Goal: Task Accomplishment & Management: Manage account settings

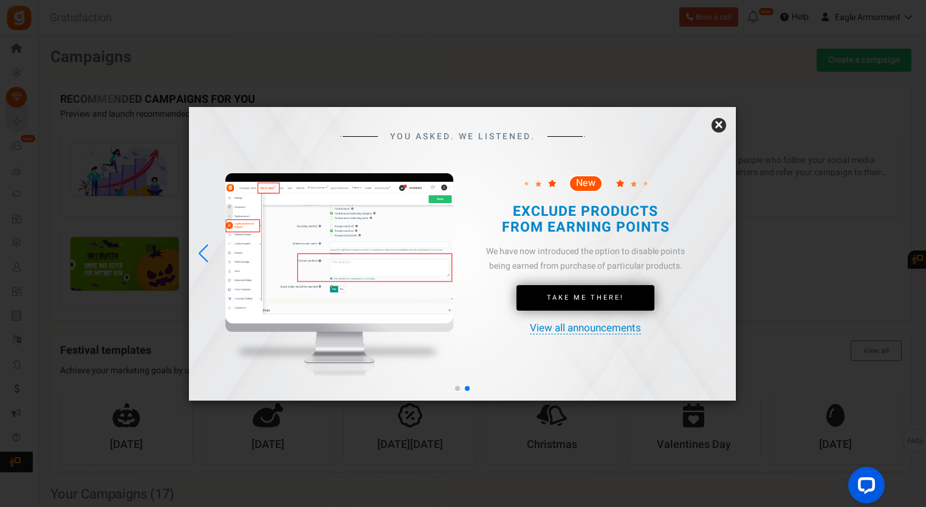
click at [725, 119] on div "YOU ASKED. WE LISTENED. New Take Me There!" at bounding box center [462, 253] width 547 height 293
click at [722, 124] on link "×" at bounding box center [718, 125] width 15 height 15
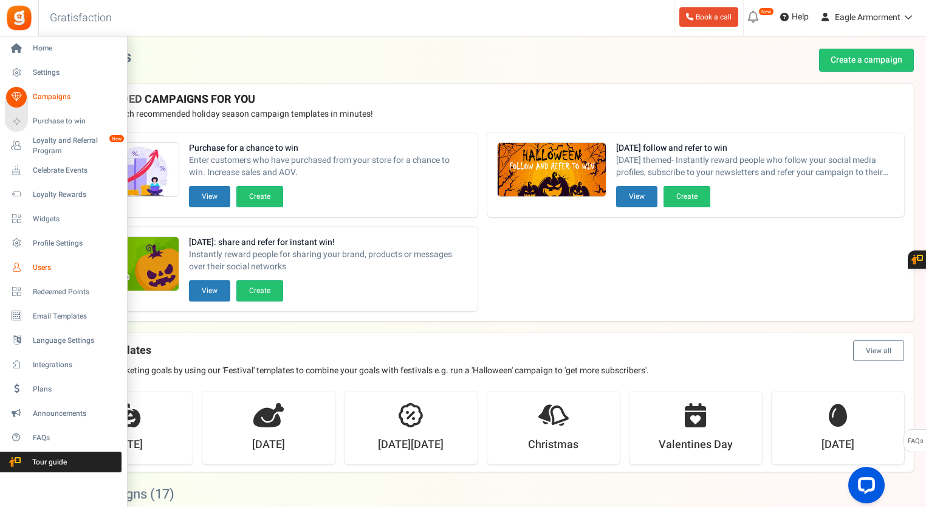
click at [48, 269] on span "Users" at bounding box center [75, 267] width 85 height 10
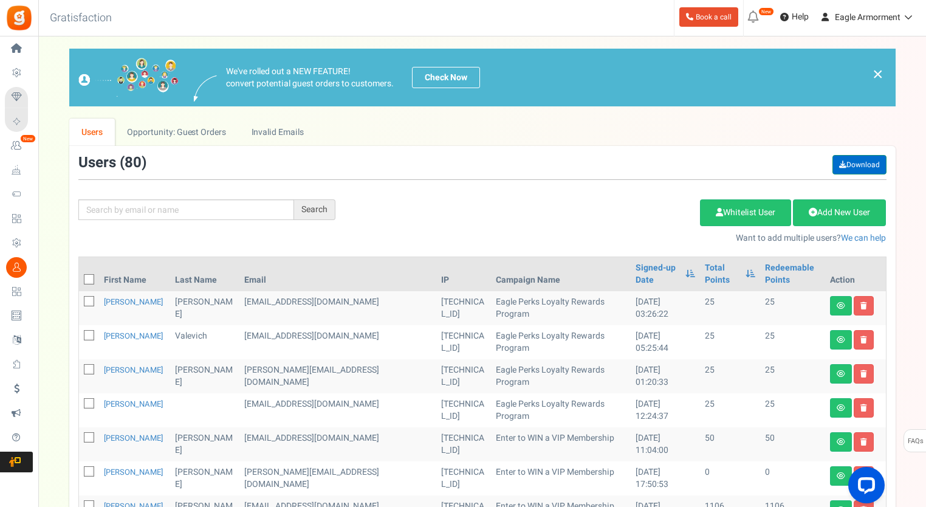
click at [863, 159] on link "Download" at bounding box center [859, 164] width 54 height 19
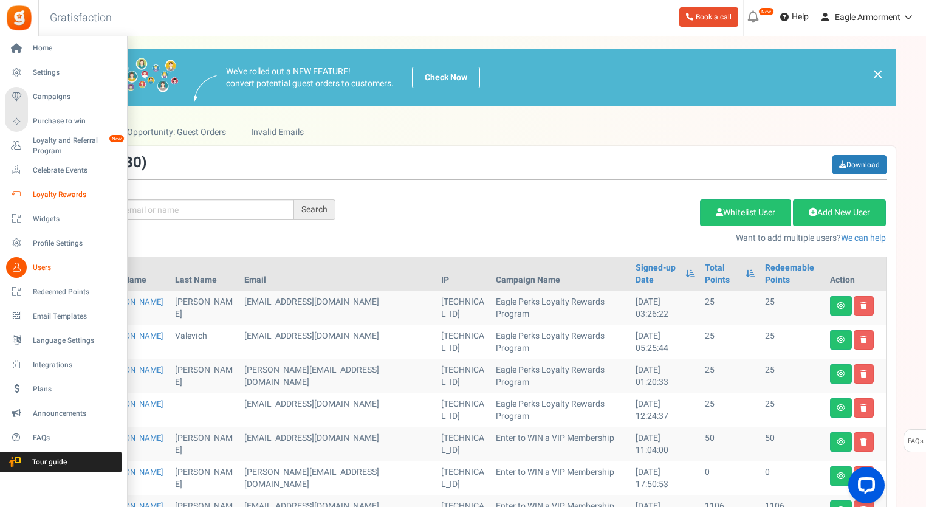
click at [59, 196] on span "Loyalty Rewards" at bounding box center [75, 195] width 85 height 10
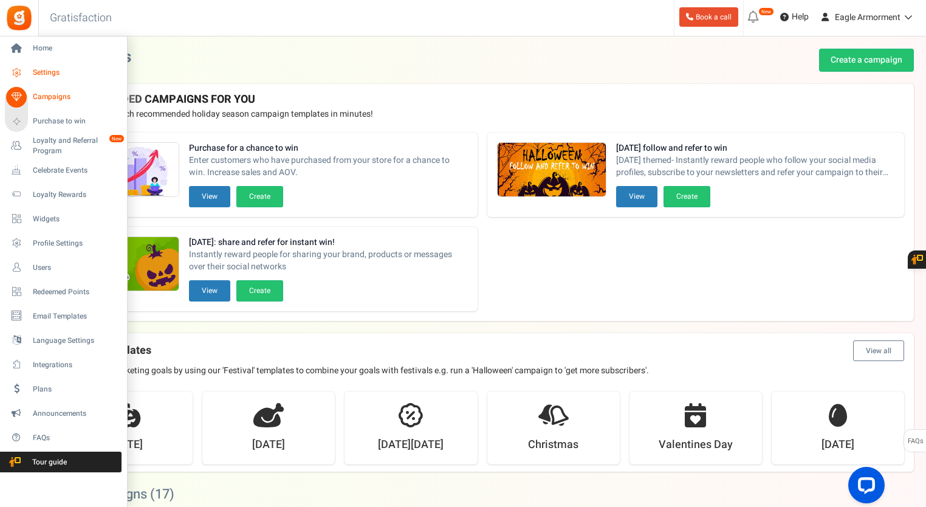
click at [49, 75] on span "Settings" at bounding box center [75, 72] width 85 height 10
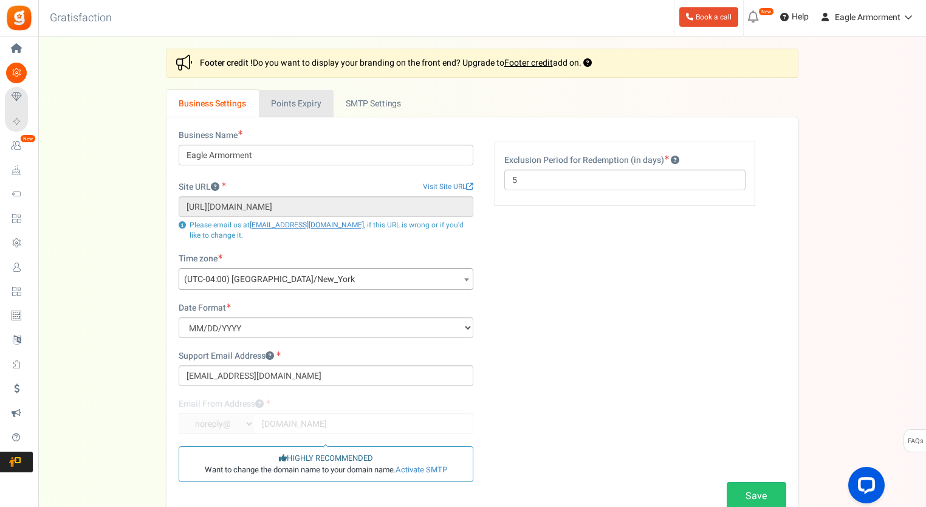
click at [293, 106] on link "Points Expiry" at bounding box center [296, 103] width 75 height 27
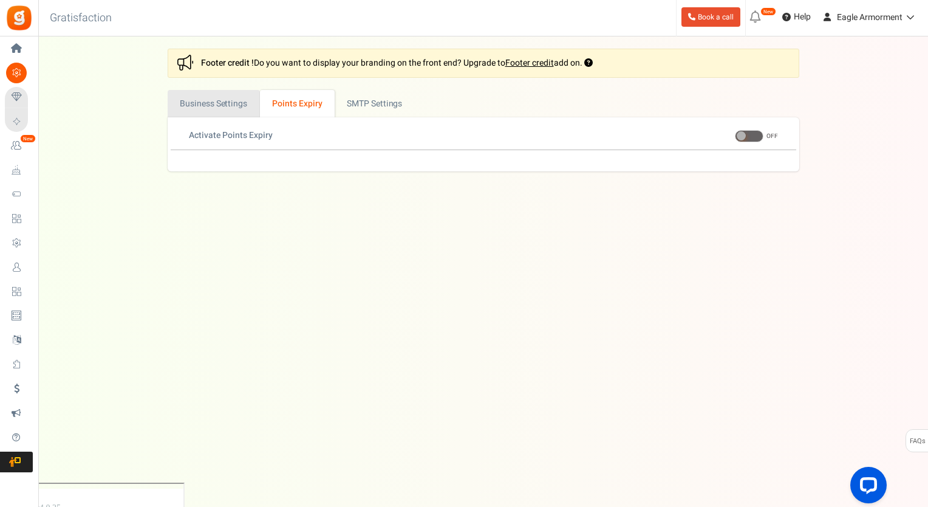
click at [226, 105] on link "Business Settings" at bounding box center [214, 103] width 92 height 27
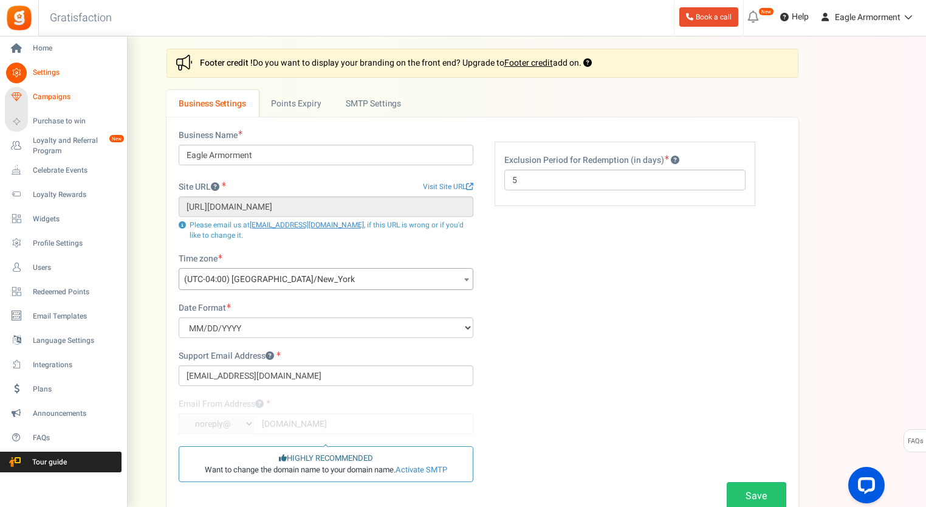
click at [63, 97] on span "Campaigns" at bounding box center [75, 97] width 85 height 10
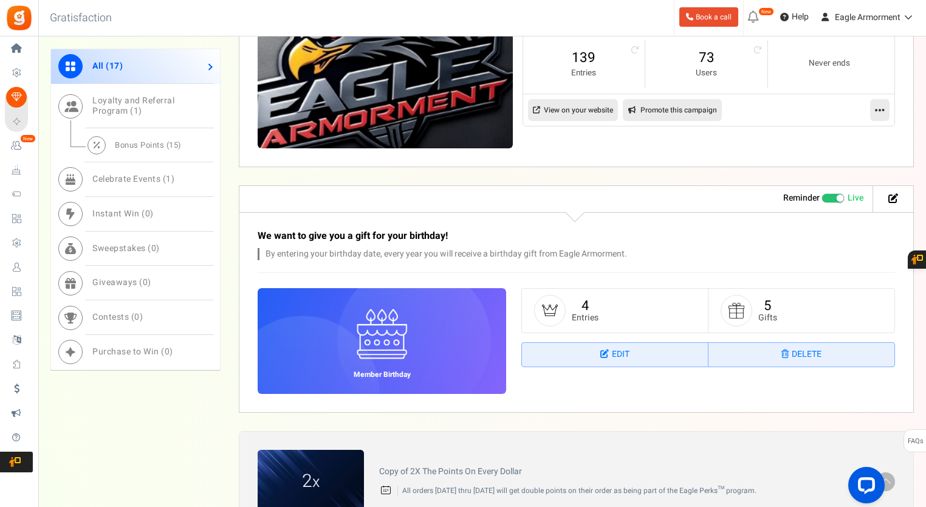
scroll to position [911, 0]
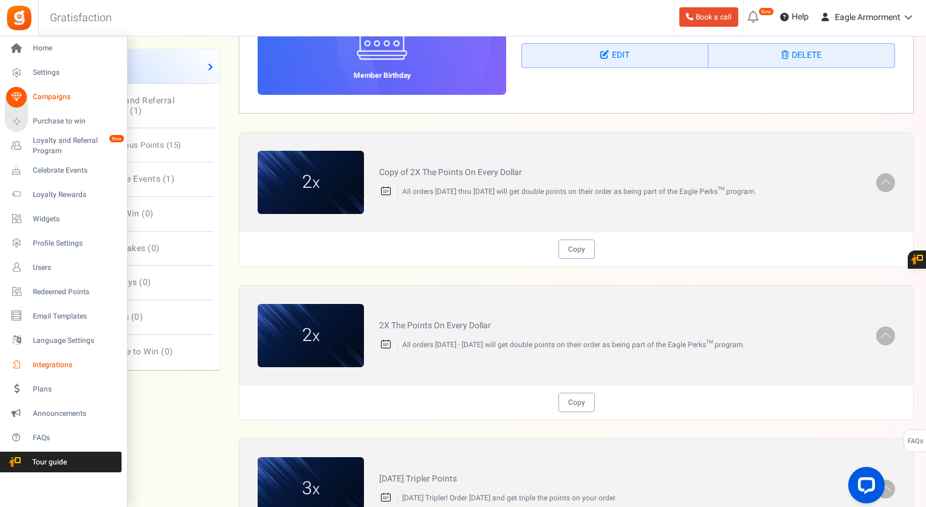
click at [61, 365] on span "Integrations" at bounding box center [75, 365] width 85 height 10
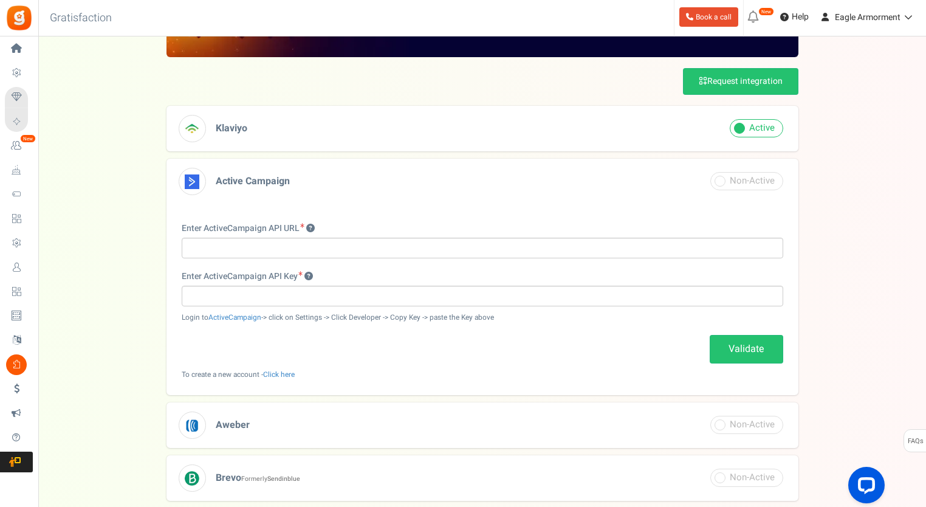
scroll to position [61, 0]
click at [225, 171] on h3 "Active Campaign" at bounding box center [482, 182] width 632 height 46
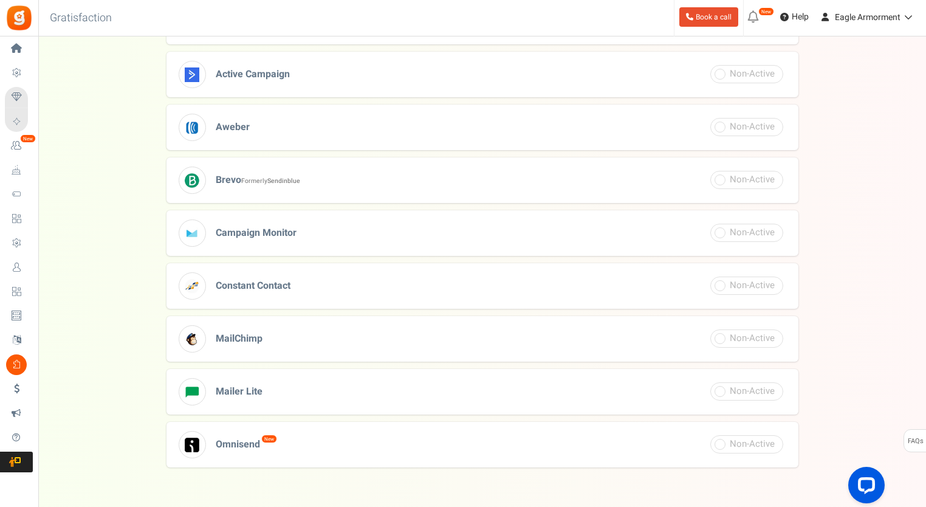
scroll to position [182, 0]
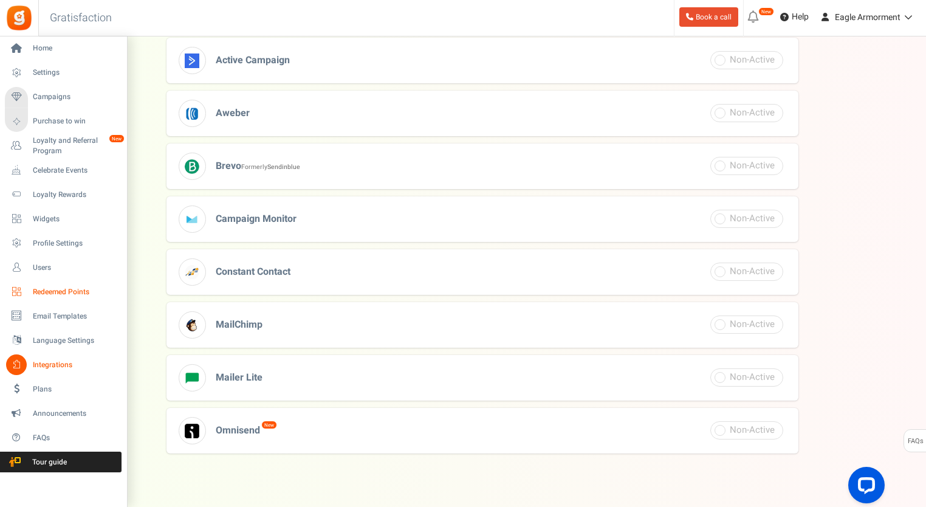
click at [67, 292] on span "Redeemed Points" at bounding box center [75, 292] width 85 height 10
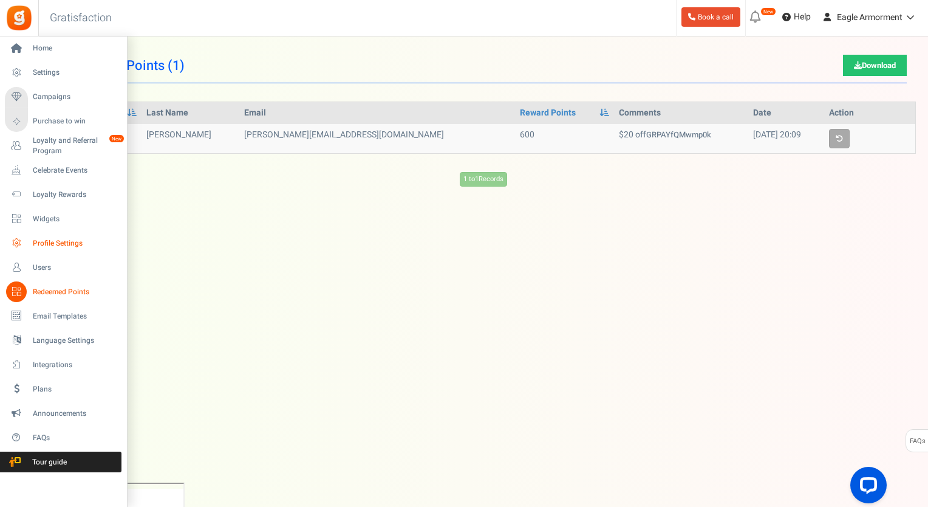
click at [53, 243] on span "Profile Settings" at bounding box center [75, 243] width 85 height 10
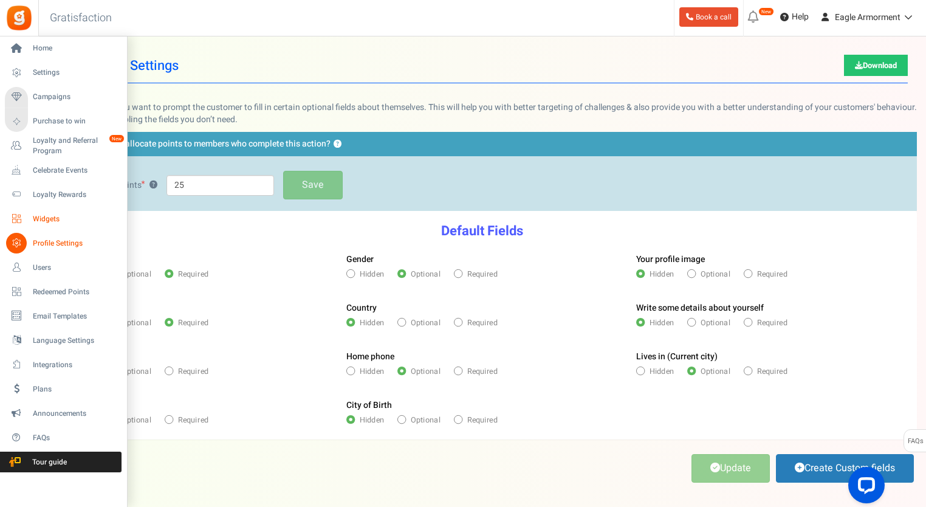
click at [33, 218] on span "Widgets" at bounding box center [75, 219] width 85 height 10
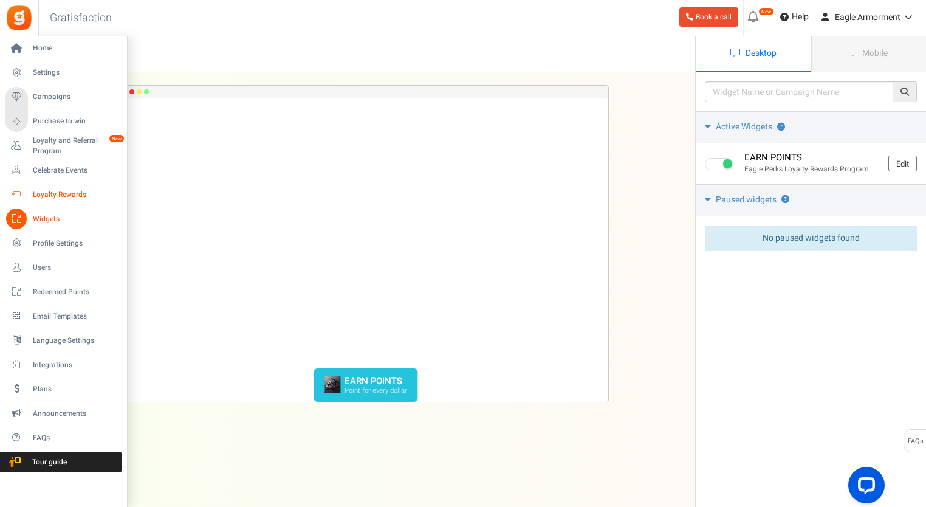
click at [49, 196] on span "Loyalty Rewards" at bounding box center [75, 195] width 85 height 10
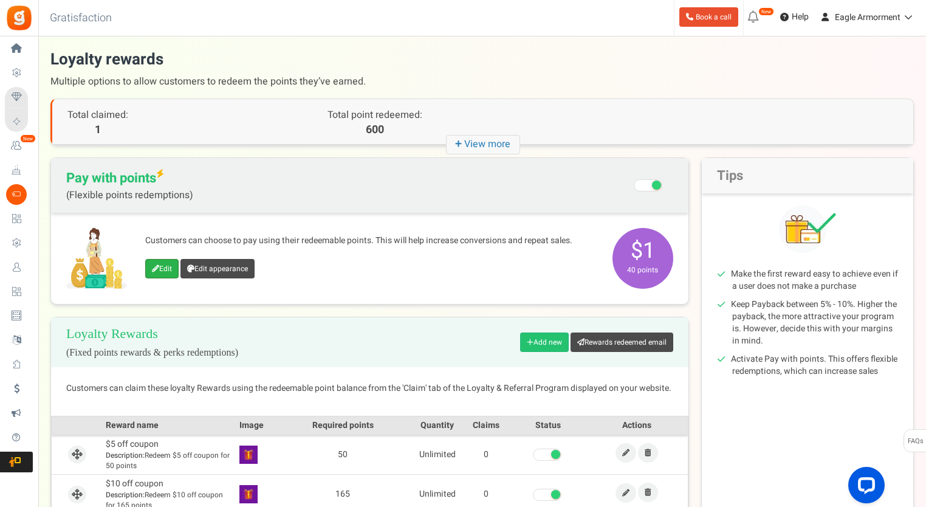
click at [171, 275] on link "Edit" at bounding box center [161, 268] width 33 height 19
